Goal: Understand process/instructions

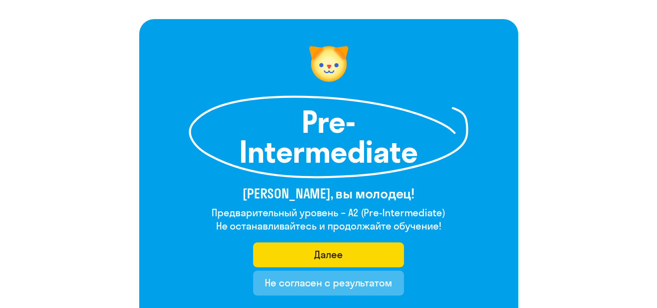
scroll to position [52, 0]
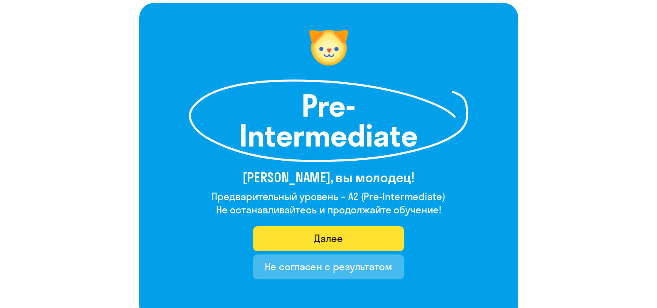
click at [333, 239] on div "Далее" at bounding box center [328, 238] width 29 height 13
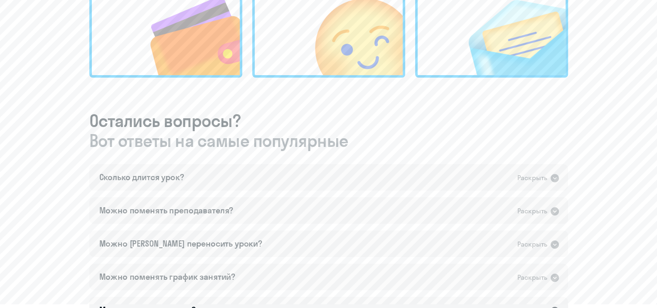
scroll to position [415, 0]
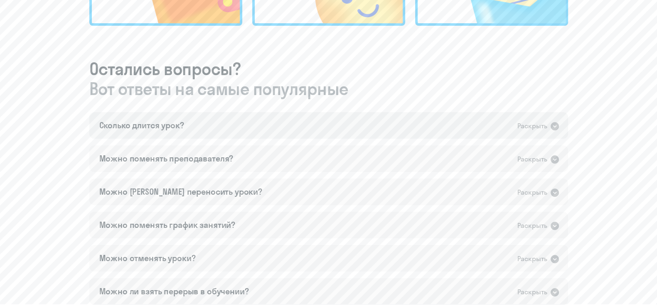
click at [552, 124] on icon at bounding box center [555, 126] width 8 height 8
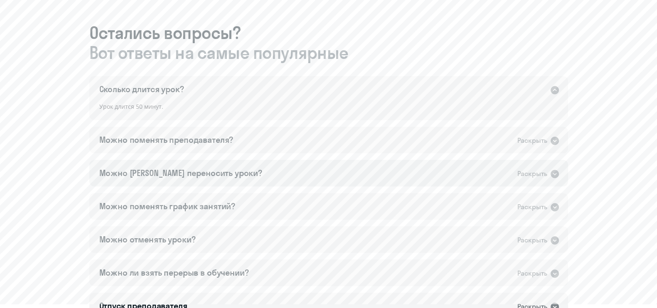
scroll to position [467, 0]
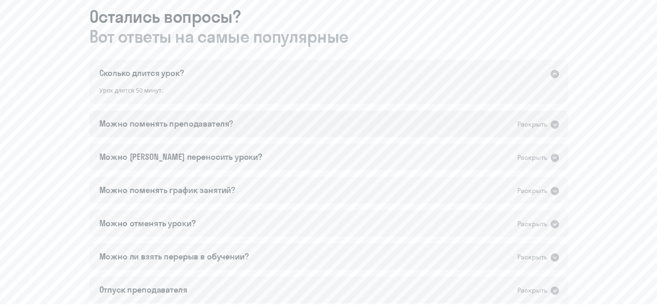
click at [549, 125] on div "Раскрыть" at bounding box center [538, 124] width 42 height 11
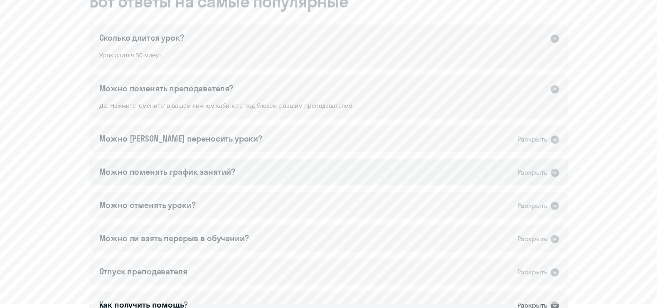
scroll to position [519, 0]
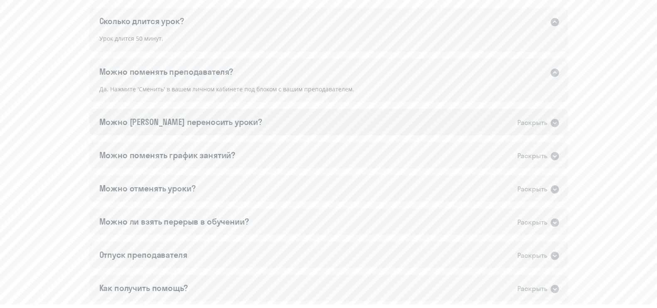
click at [551, 123] on icon at bounding box center [555, 123] width 8 height 8
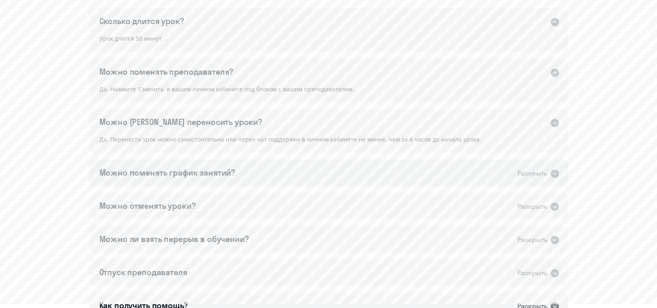
click at [553, 174] on icon at bounding box center [555, 174] width 8 height 8
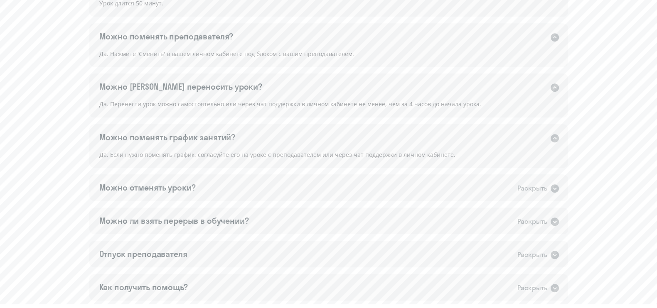
scroll to position [571, 0]
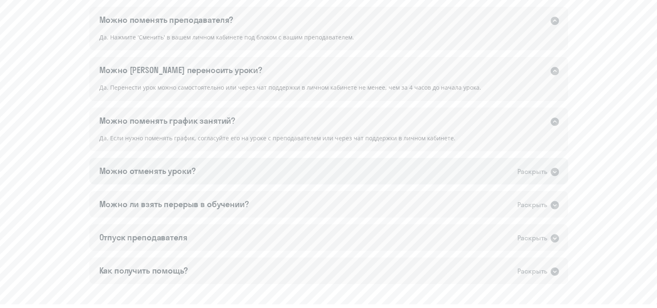
click at [551, 169] on icon at bounding box center [555, 172] width 10 height 10
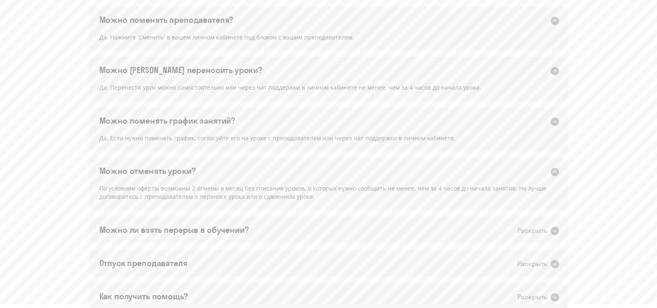
scroll to position [623, 0]
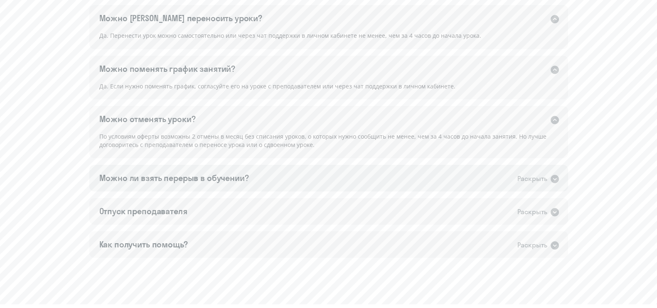
click at [551, 180] on icon at bounding box center [555, 179] width 8 height 8
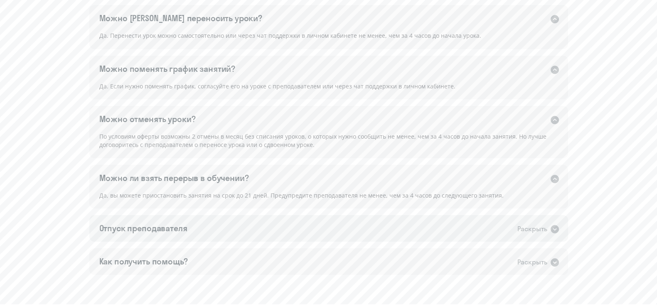
scroll to position [673, 0]
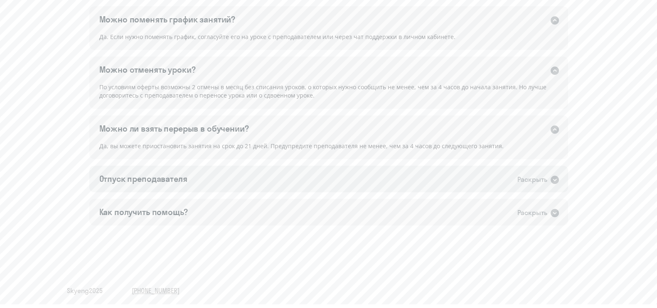
click at [553, 180] on icon at bounding box center [555, 180] width 10 height 10
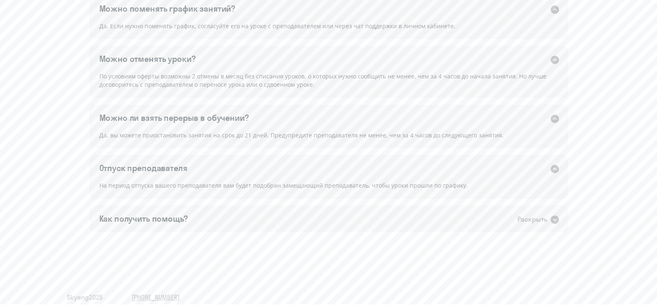
scroll to position [690, 0]
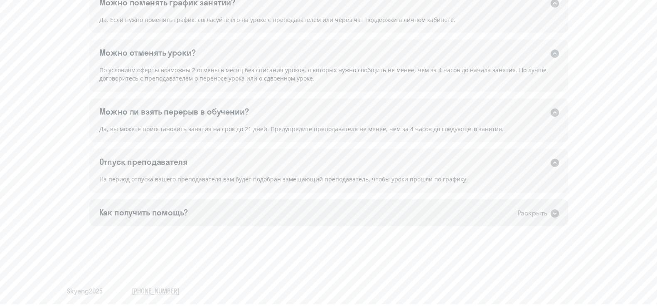
click at [554, 213] on icon at bounding box center [555, 214] width 10 height 10
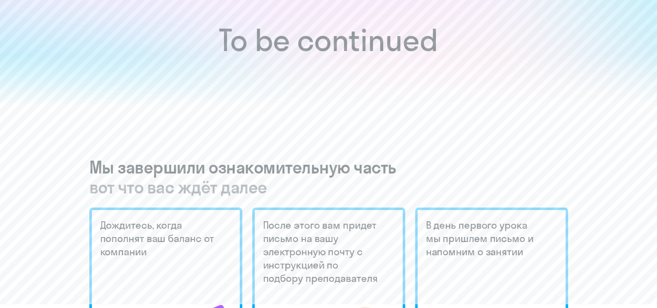
scroll to position [0, 0]
